Goal: Navigation & Orientation: Go to known website

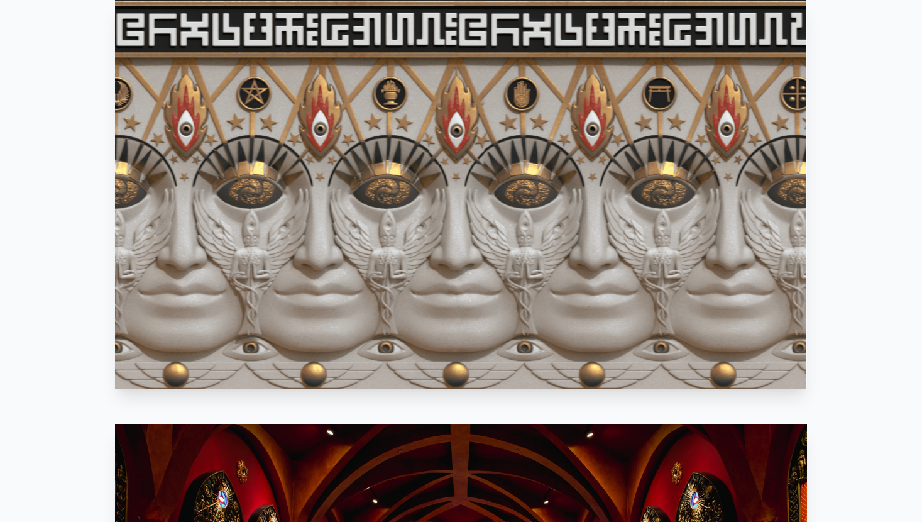
scroll to position [721, 0]
